Goal: Information Seeking & Learning: Learn about a topic

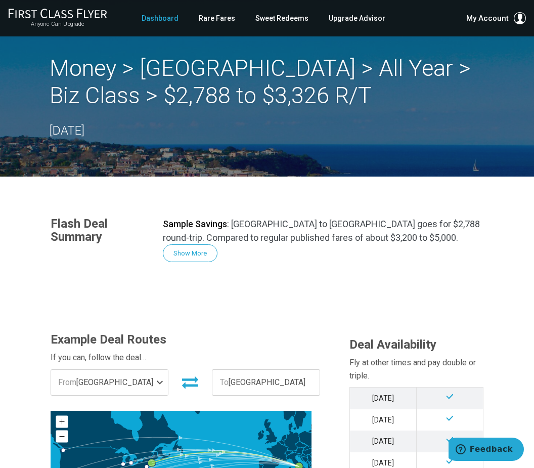
click at [159, 19] on link "Dashboard" at bounding box center [160, 18] width 37 height 18
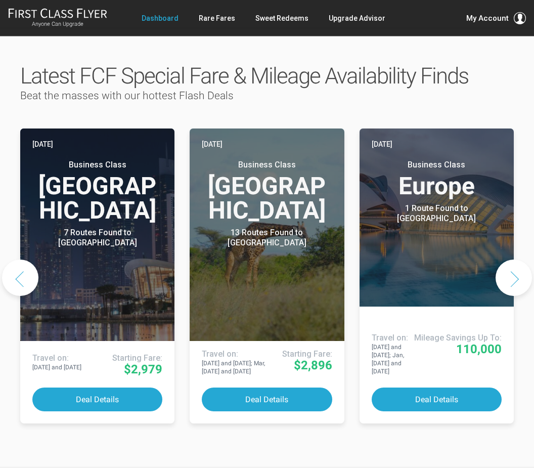
scroll to position [504, 0]
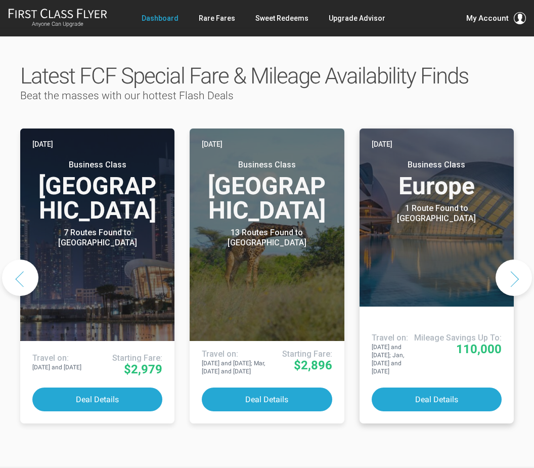
click at [418, 219] on header "Today Business Class Europe 1 Route Found to Valencia Use These Miles / Points:" at bounding box center [437, 217] width 154 height 178
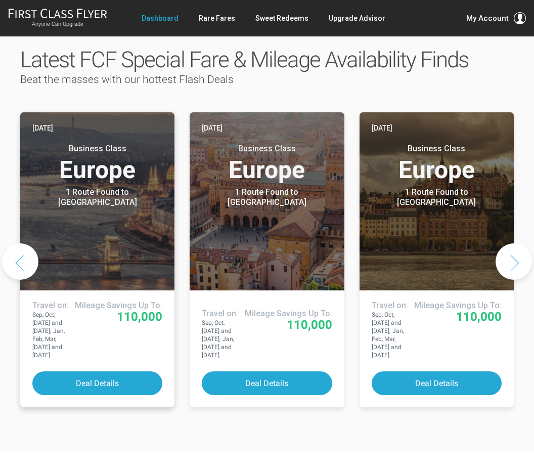
click at [92, 194] on header "Today Business Class Europe 1 Route Found to Budapest Use These Miles / Points:" at bounding box center [97, 201] width 154 height 178
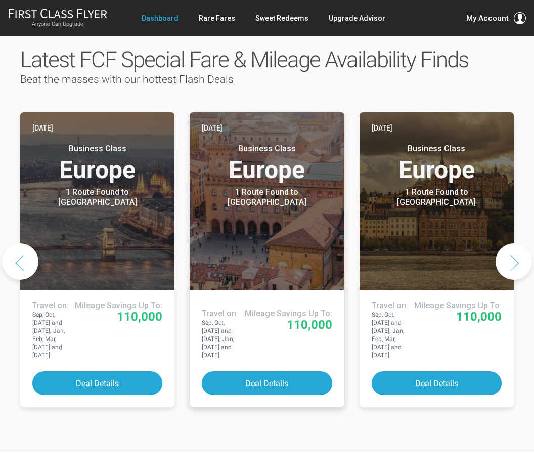
click at [277, 199] on header "Today Business Class Europe 1 Route Found to Bologna Use These Miles / Points:" at bounding box center [267, 201] width 154 height 178
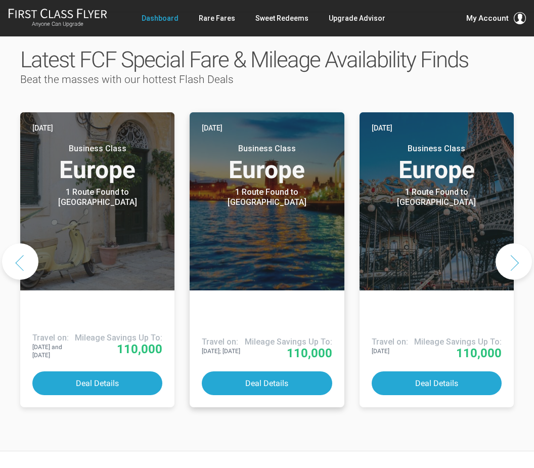
click at [246, 185] on header "Yesterday Business Class Europe 1 Route Found to Barcelona Use These Miles / Po…" at bounding box center [267, 201] width 154 height 178
click at [267, 192] on header "Yesterday Business Class Europe 1 Route Found to Barcelona Use These Miles / Po…" at bounding box center [267, 201] width 154 height 178
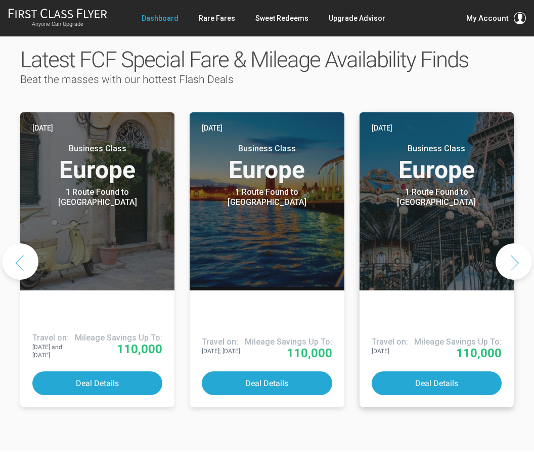
click at [421, 171] on header "Yesterday Business Class Europe 1 Route Found to Paris Use These Miles / Points:" at bounding box center [437, 201] width 154 height 178
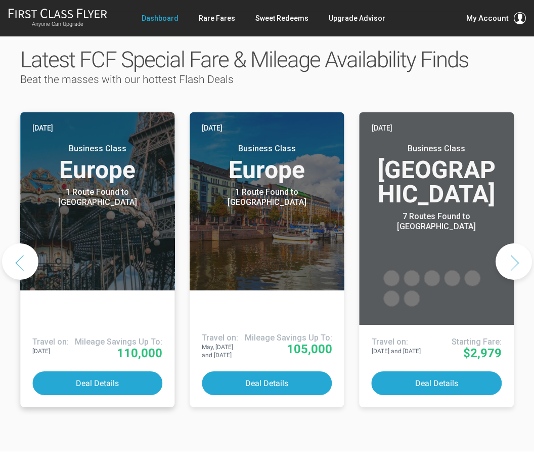
click at [105, 189] on header "Yesterday Business Class Europe 1 Route Found to Paris Use These Miles / Points:" at bounding box center [97, 201] width 154 height 178
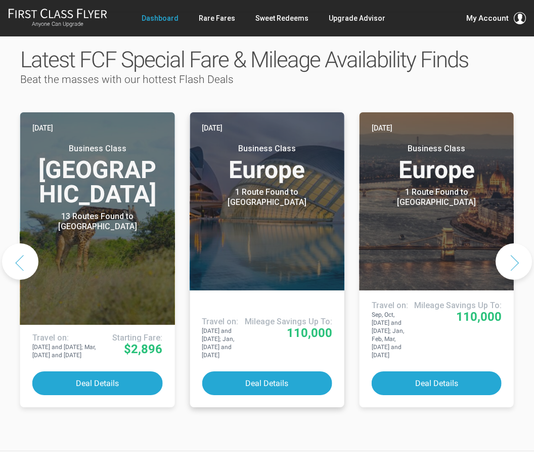
click at [280, 206] on header "Today Business Class Europe 1 Route Found to Valencia Use These Miles / Points:" at bounding box center [267, 201] width 154 height 178
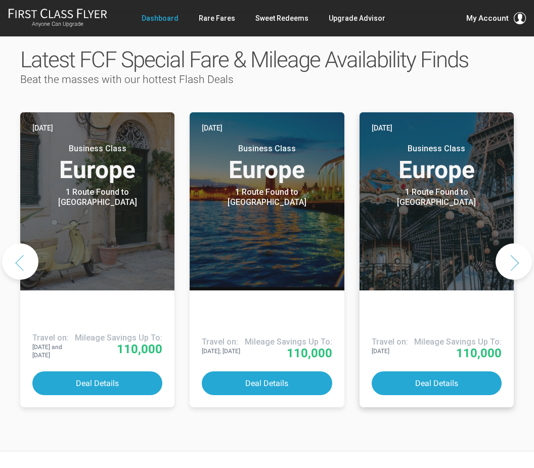
click at [427, 199] on header "Yesterday Business Class Europe 1 Route Found to Paris Use These Miles / Points:" at bounding box center [437, 201] width 154 height 178
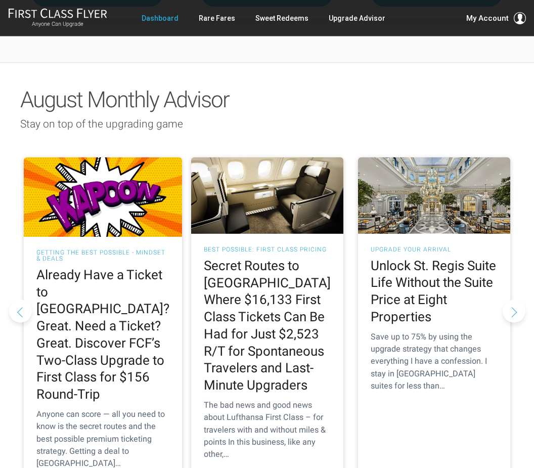
scroll to position [909, 0]
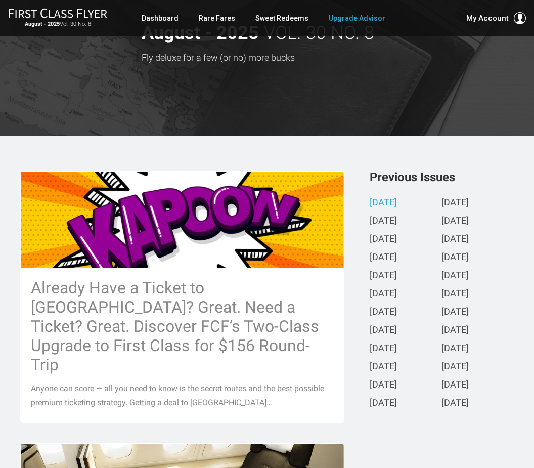
scroll to position [153, 0]
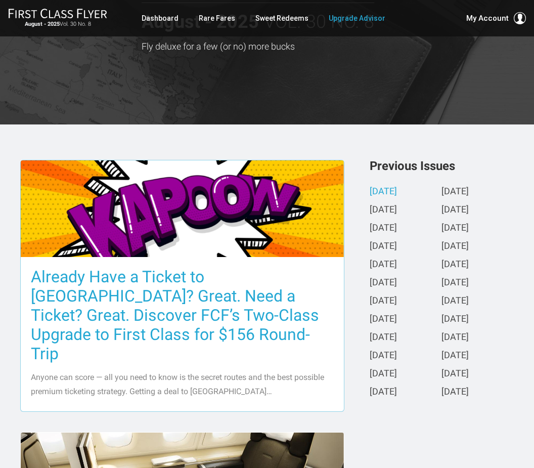
click at [82, 312] on h3 "Already Have a Ticket to Asia? Great. Need a Ticket? Great. Discover FCF’s Two-…" at bounding box center [182, 315] width 303 height 96
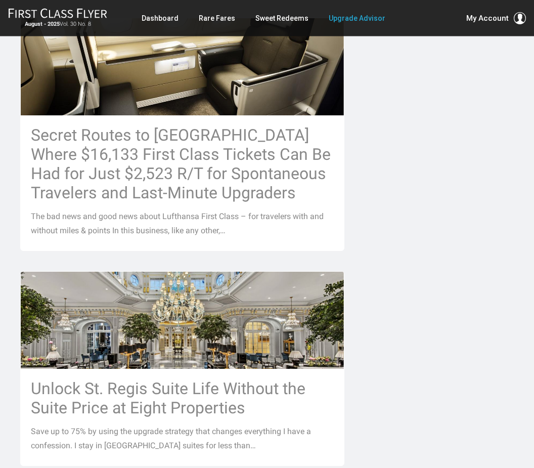
scroll to position [567, 0]
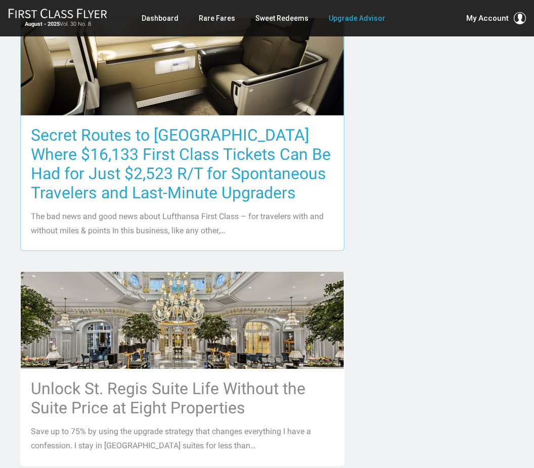
click at [96, 150] on h3 "Secret Routes to [GEOGRAPHIC_DATA] Where $16,133 First Class Tickets Can Be Had…" at bounding box center [182, 163] width 303 height 77
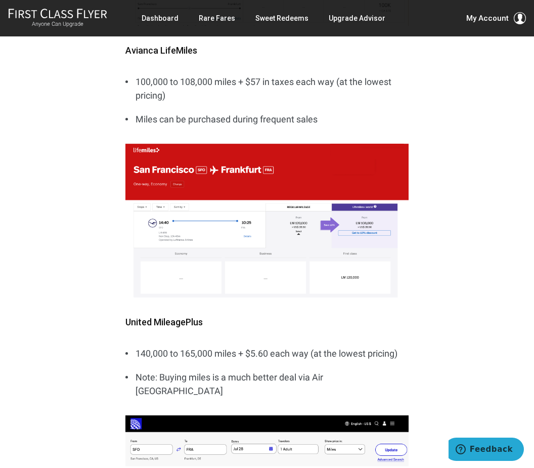
scroll to position [1408, 0]
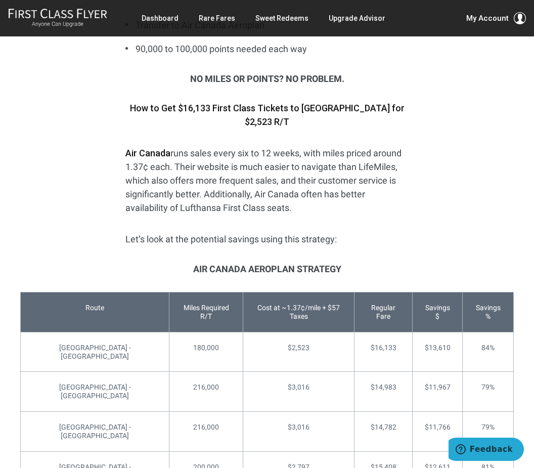
scroll to position [2192, 0]
click at [446, 153] on div "Share: Share Tweet The bad news and good news about Lufthansa First Class – for…" at bounding box center [267, 476] width 494 height 4687
